Goal: Register for event/course

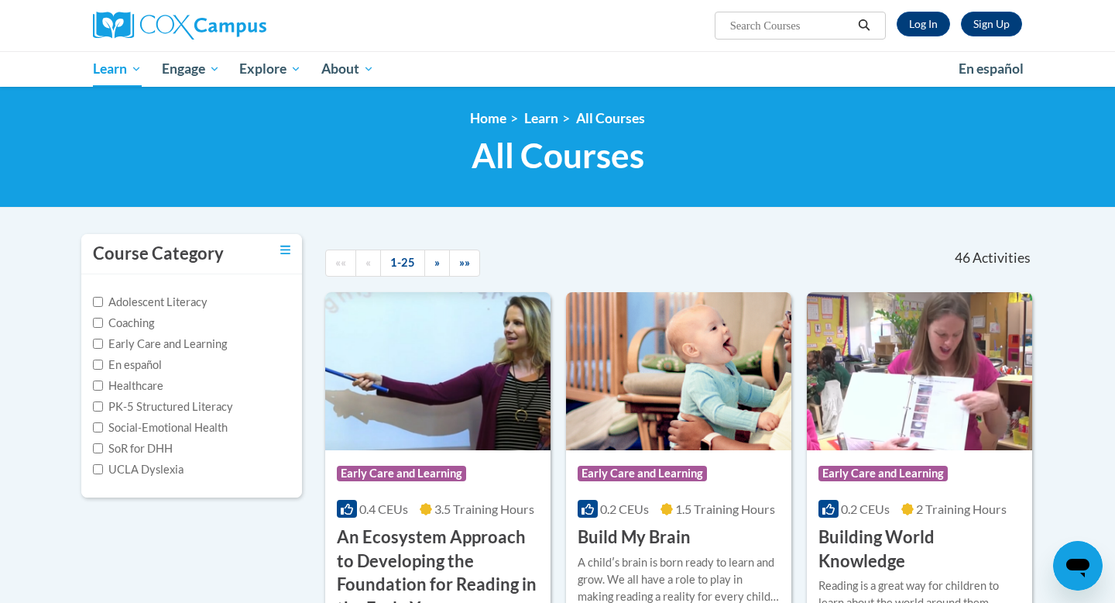
click at [906, 37] on div "Sign Up Log In Search Search..." at bounding box center [716, 19] width 635 height 39
click at [913, 26] on link "Log In" at bounding box center [923, 24] width 53 height 25
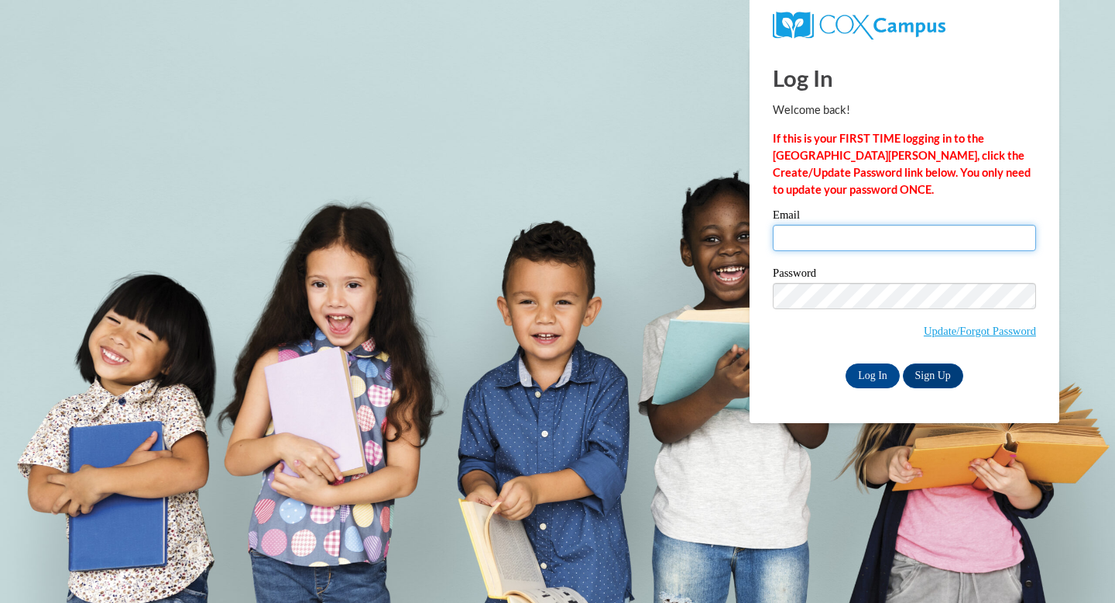
click at [837, 239] on input "Email" at bounding box center [904, 238] width 263 height 26
type input "jbutkovich@shorewood.k12.wi.us"
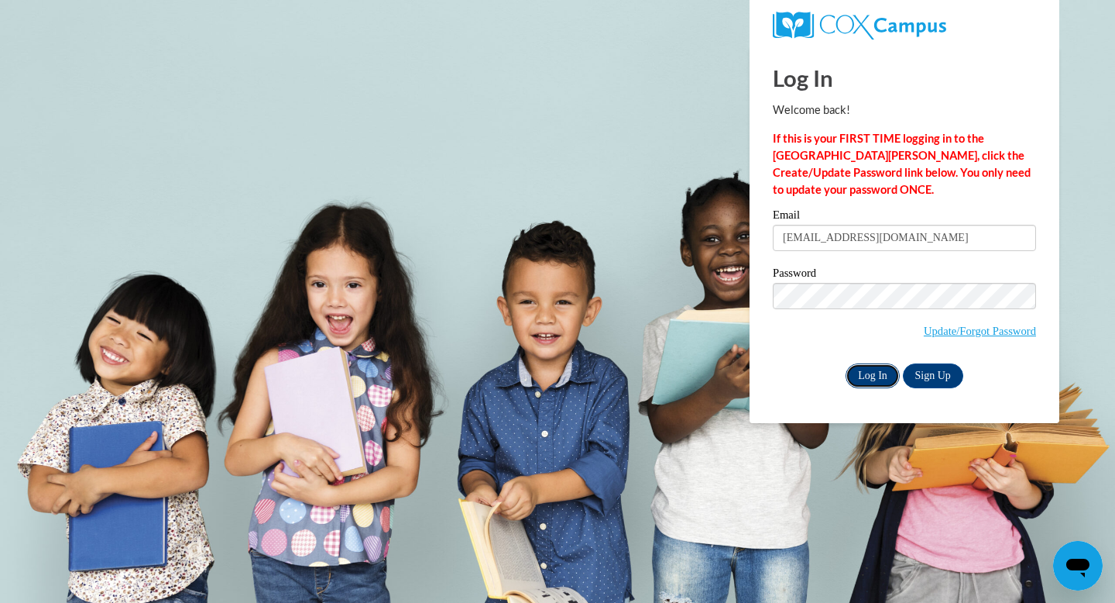
click at [871, 373] on input "Log In" at bounding box center [873, 375] width 54 height 25
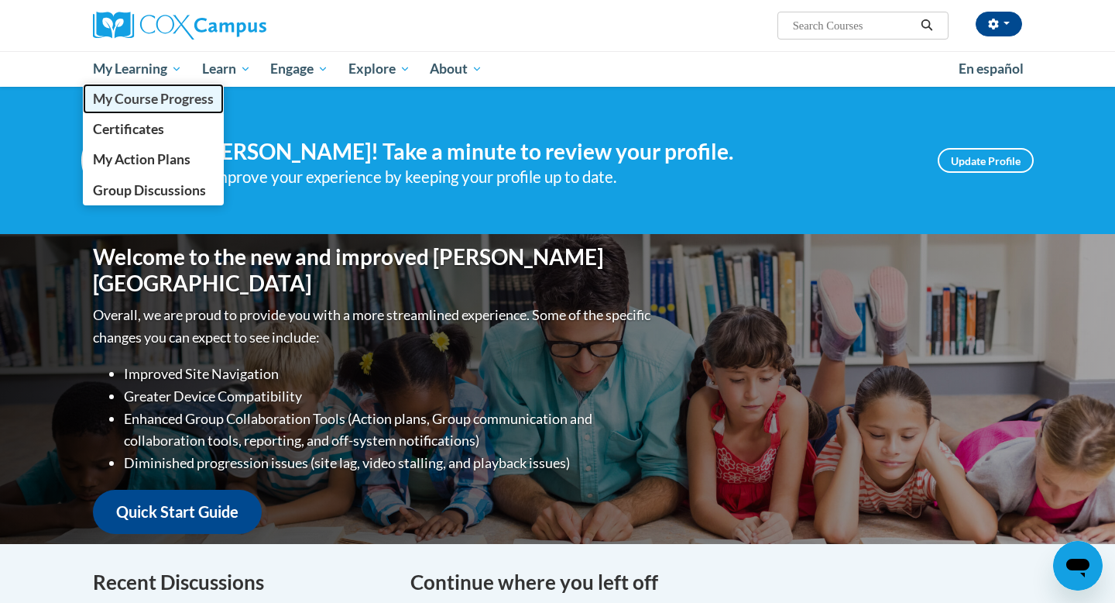
click at [147, 94] on span "My Course Progress" at bounding box center [153, 99] width 121 height 16
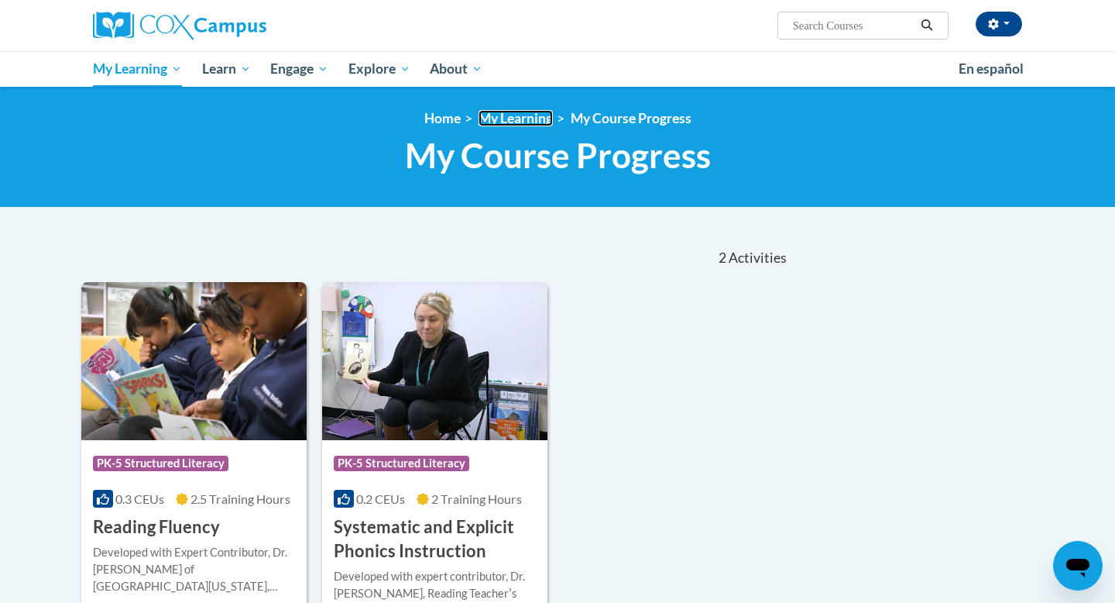
click at [510, 118] on link "My Learning" at bounding box center [516, 118] width 74 height 16
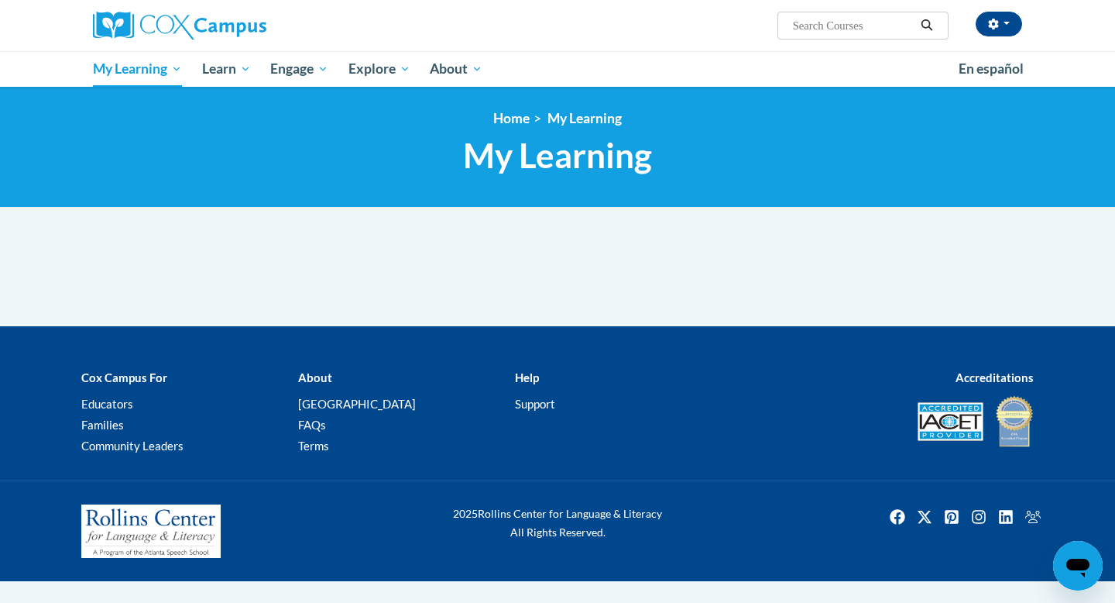
click at [844, 21] on input "Search..." at bounding box center [854, 25] width 124 height 19
type input "meaningful read alouds"
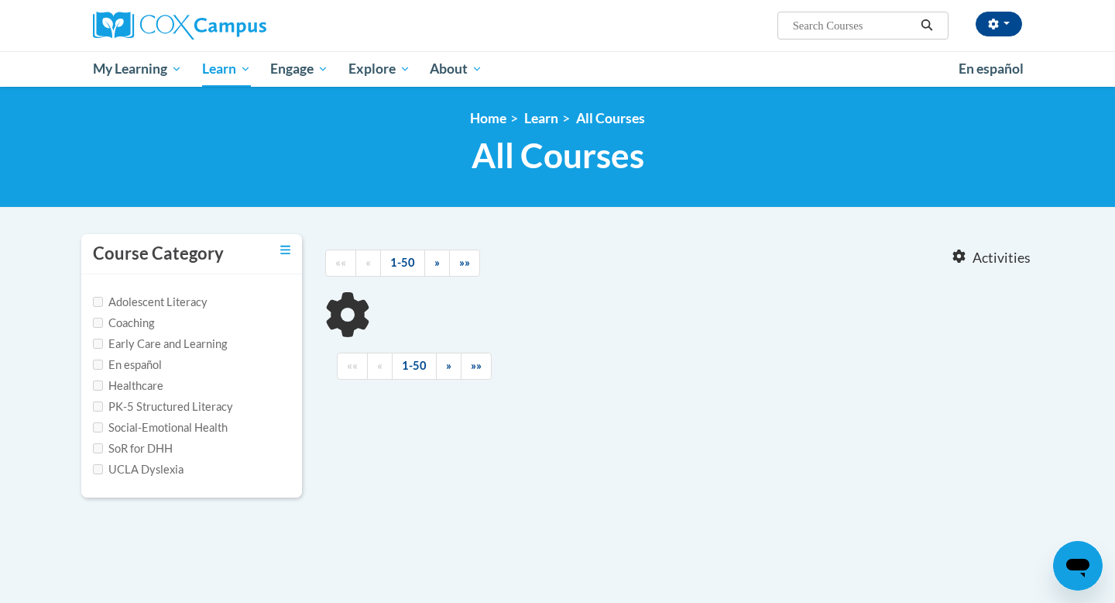
type input "meaningful read alouds"
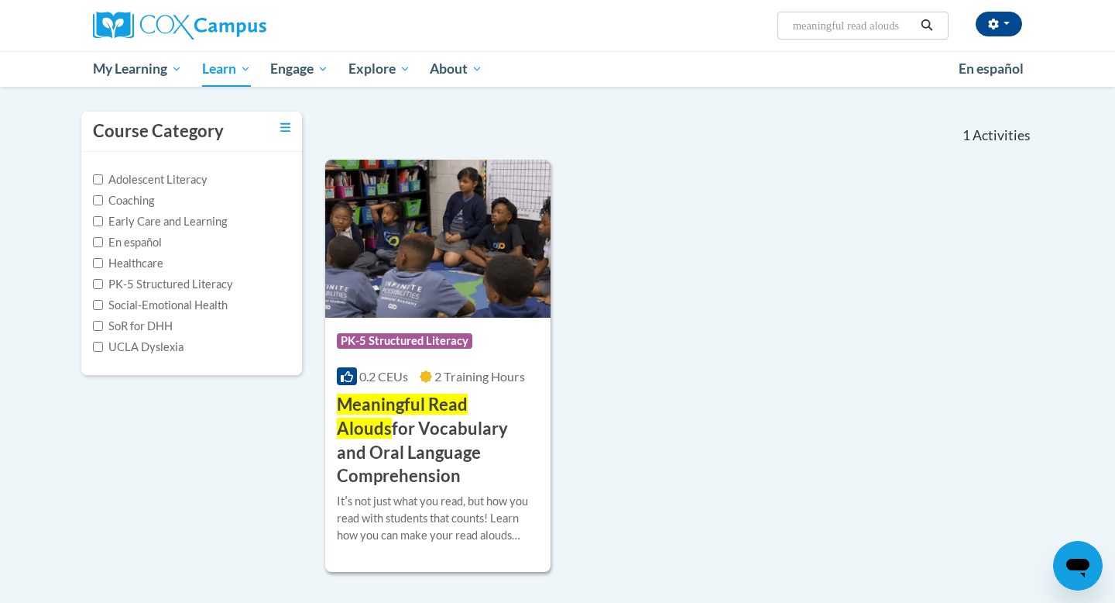
scroll to position [125, 0]
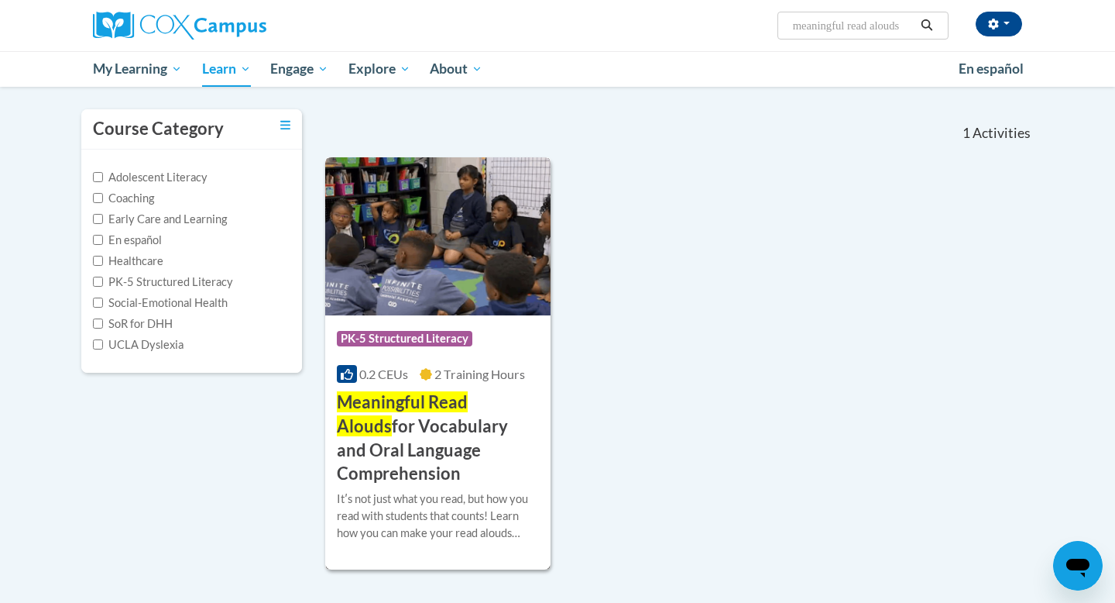
click at [460, 400] on span "Meaningful Read Alouds" at bounding box center [402, 413] width 131 height 45
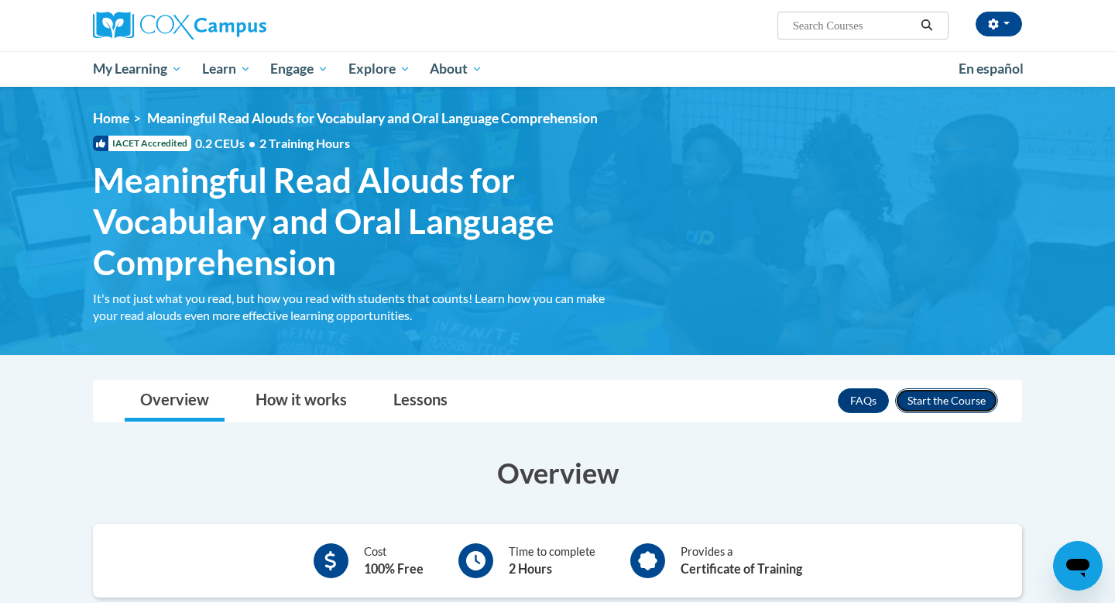
click at [950, 401] on button "Enroll" at bounding box center [946, 400] width 103 height 25
